Goal: Task Accomplishment & Management: Manage account settings

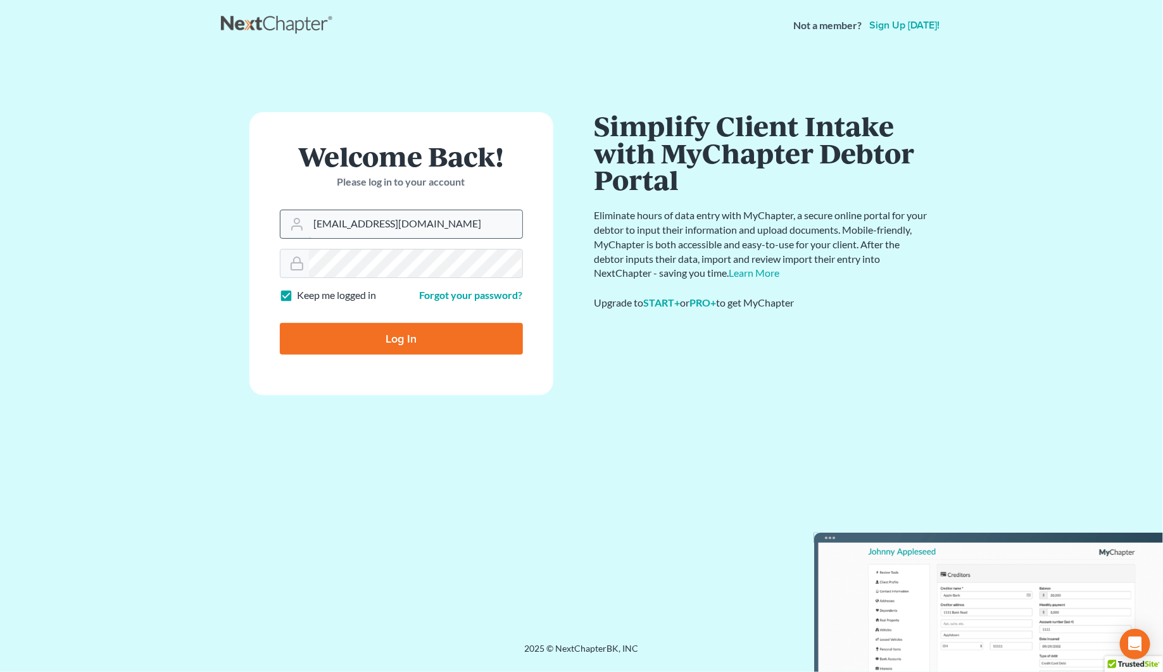
drag, startPoint x: 339, startPoint y: 220, endPoint x: 312, endPoint y: 223, distance: 27.3
click at [312, 223] on input "service@kootenaibankruptcy.com" at bounding box center [415, 224] width 213 height 28
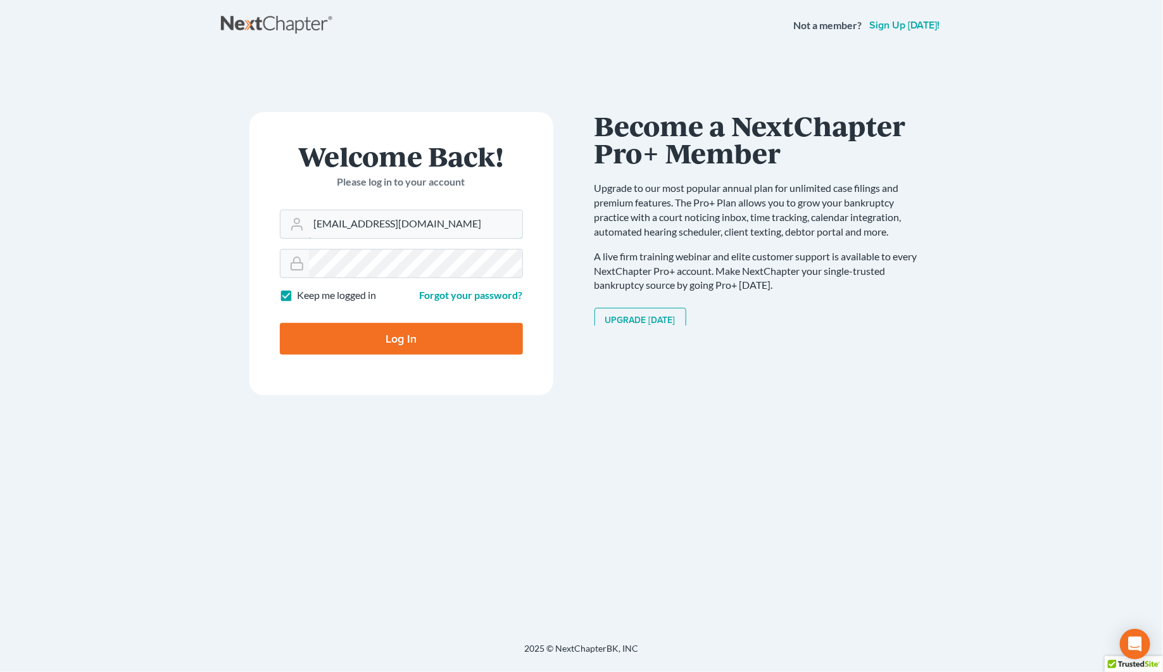
type input "andrea@kootenaibankruptcy.com"
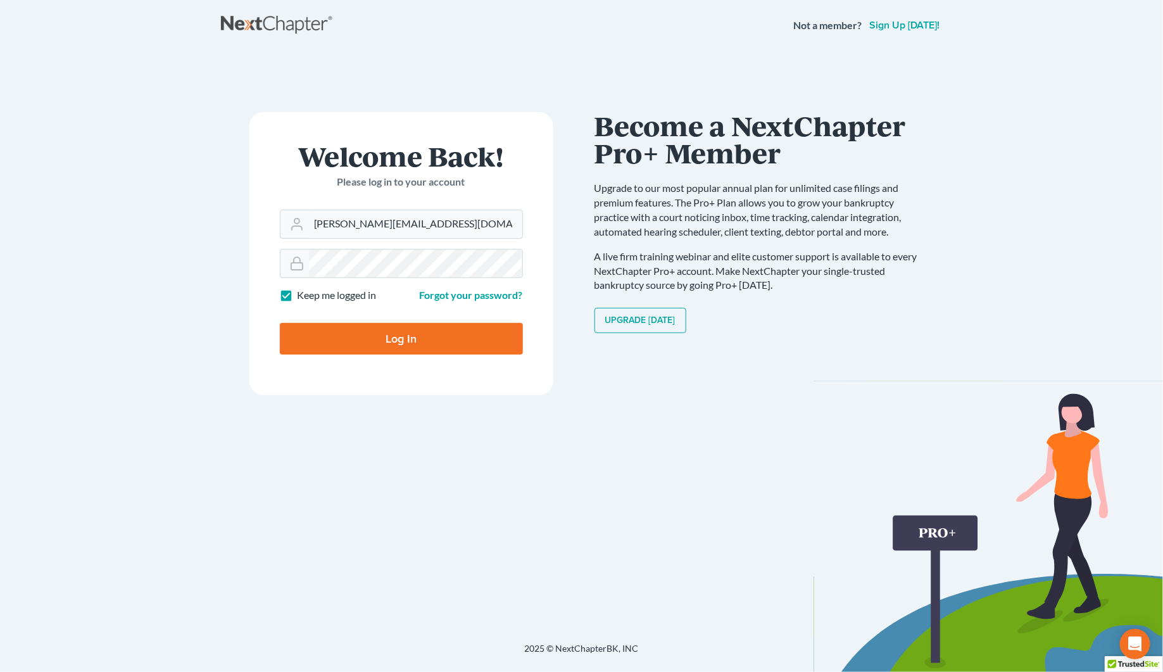
click at [420, 337] on input "Log In" at bounding box center [401, 339] width 243 height 32
type input "Thinking..."
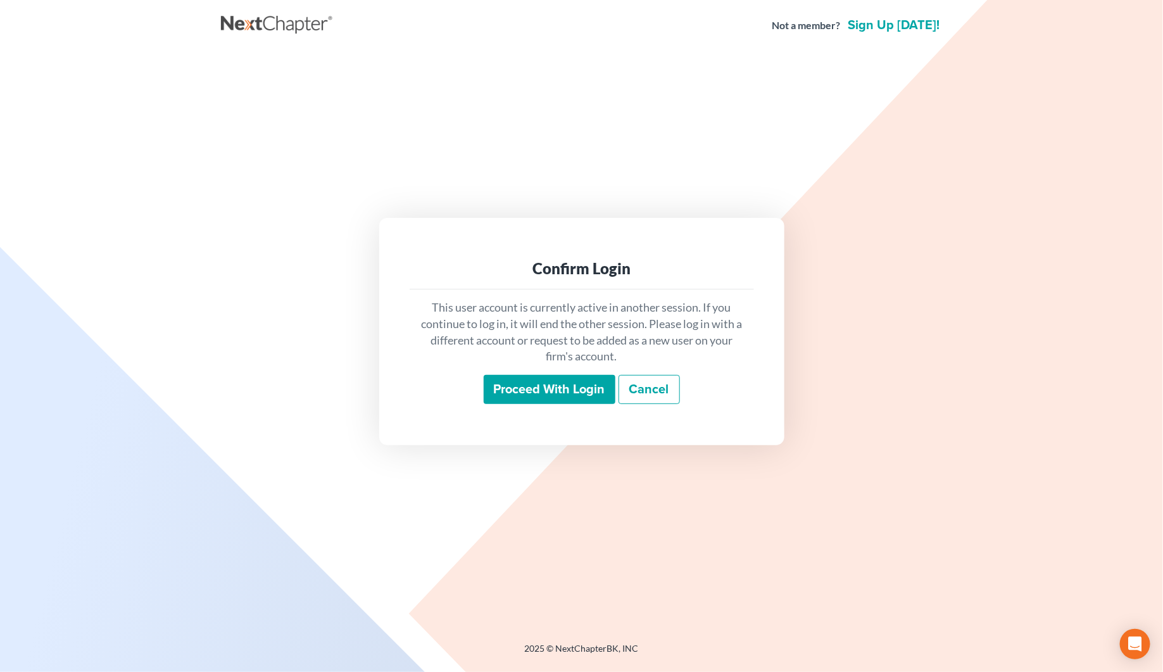
click at [513, 379] on input "Proceed with login" at bounding box center [550, 389] width 132 height 29
